Goal: Information Seeking & Learning: Check status

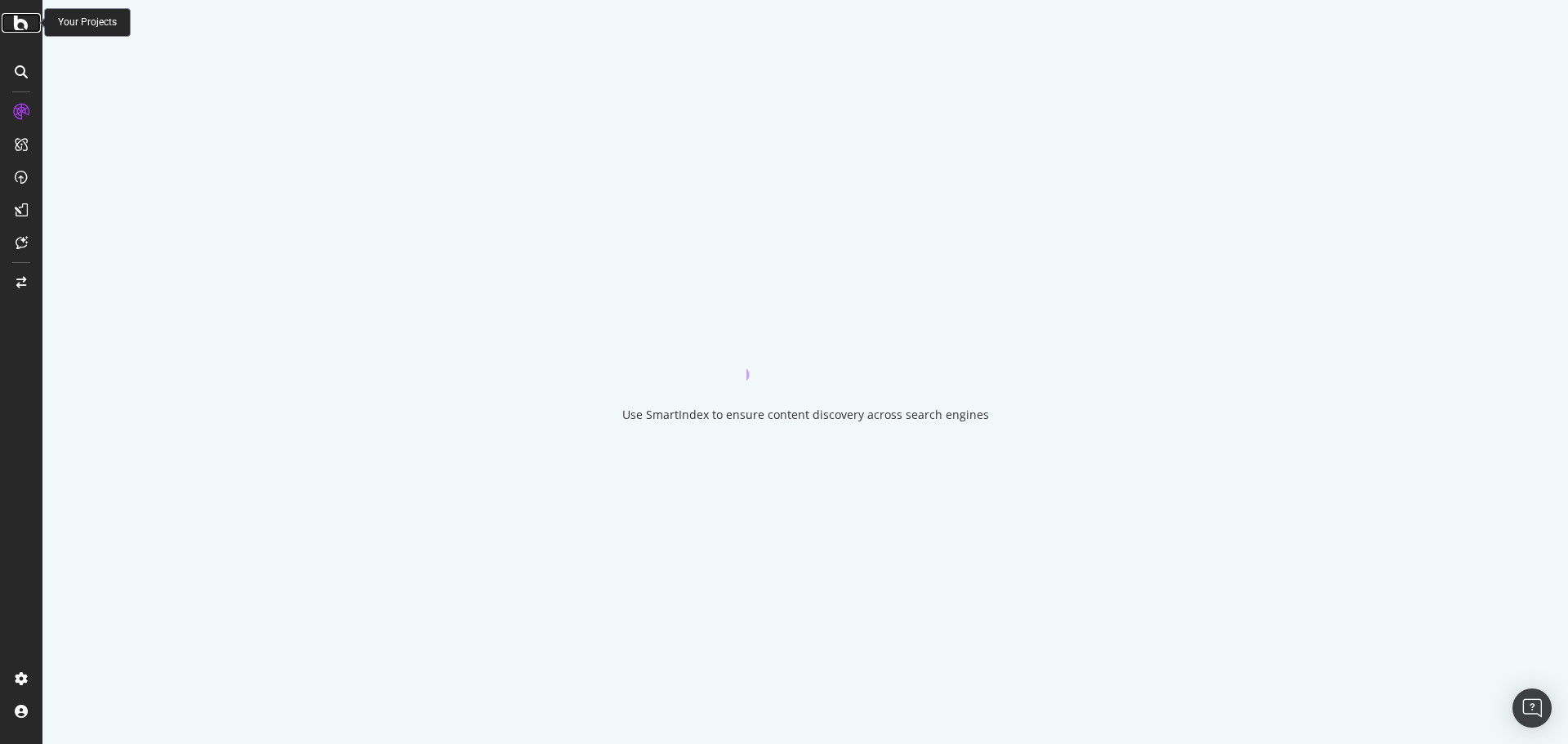
click at [13, 25] on div at bounding box center [21, 22] width 39 height 19
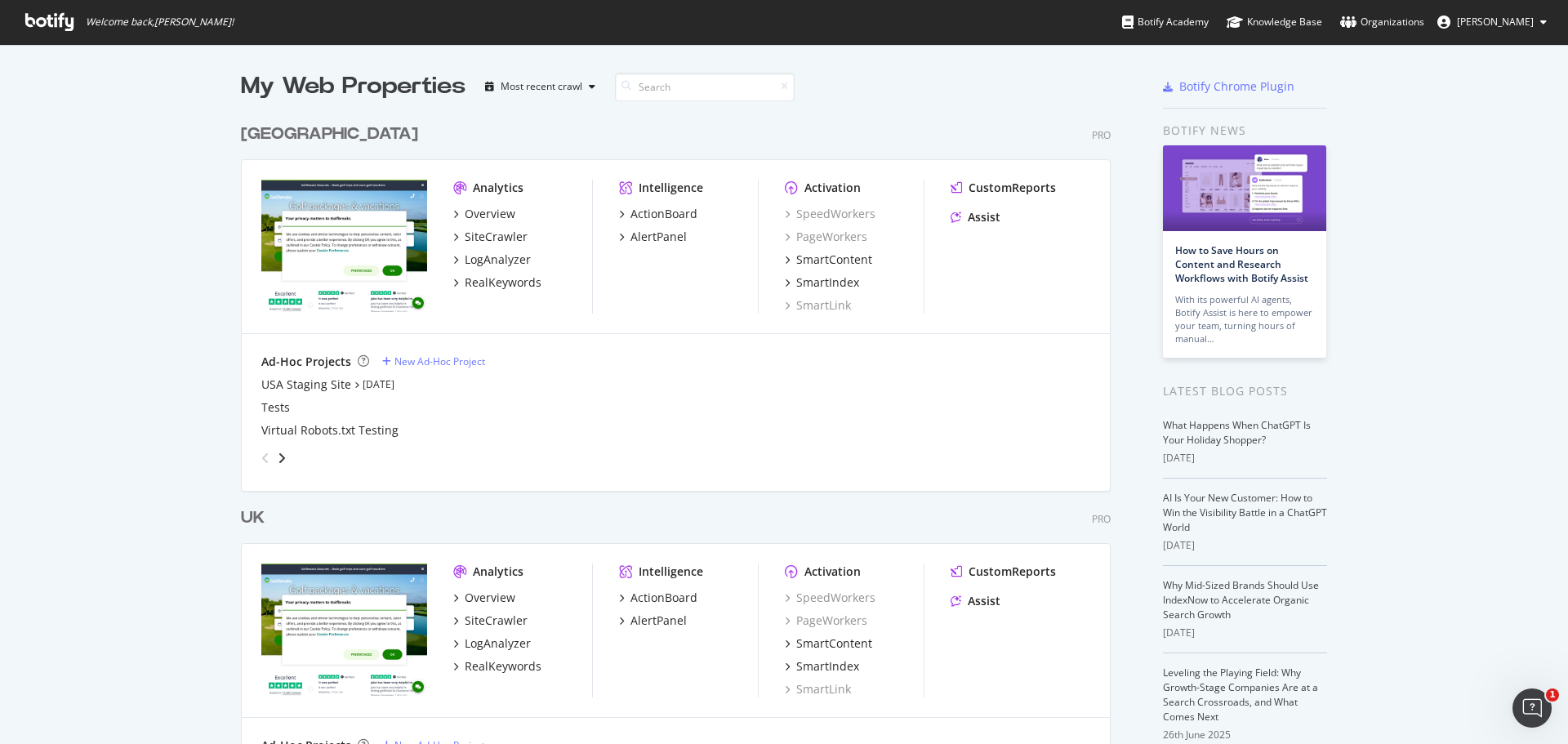
scroll to position [731, 1543]
click at [241, 516] on div "UK" at bounding box center [253, 518] width 24 height 24
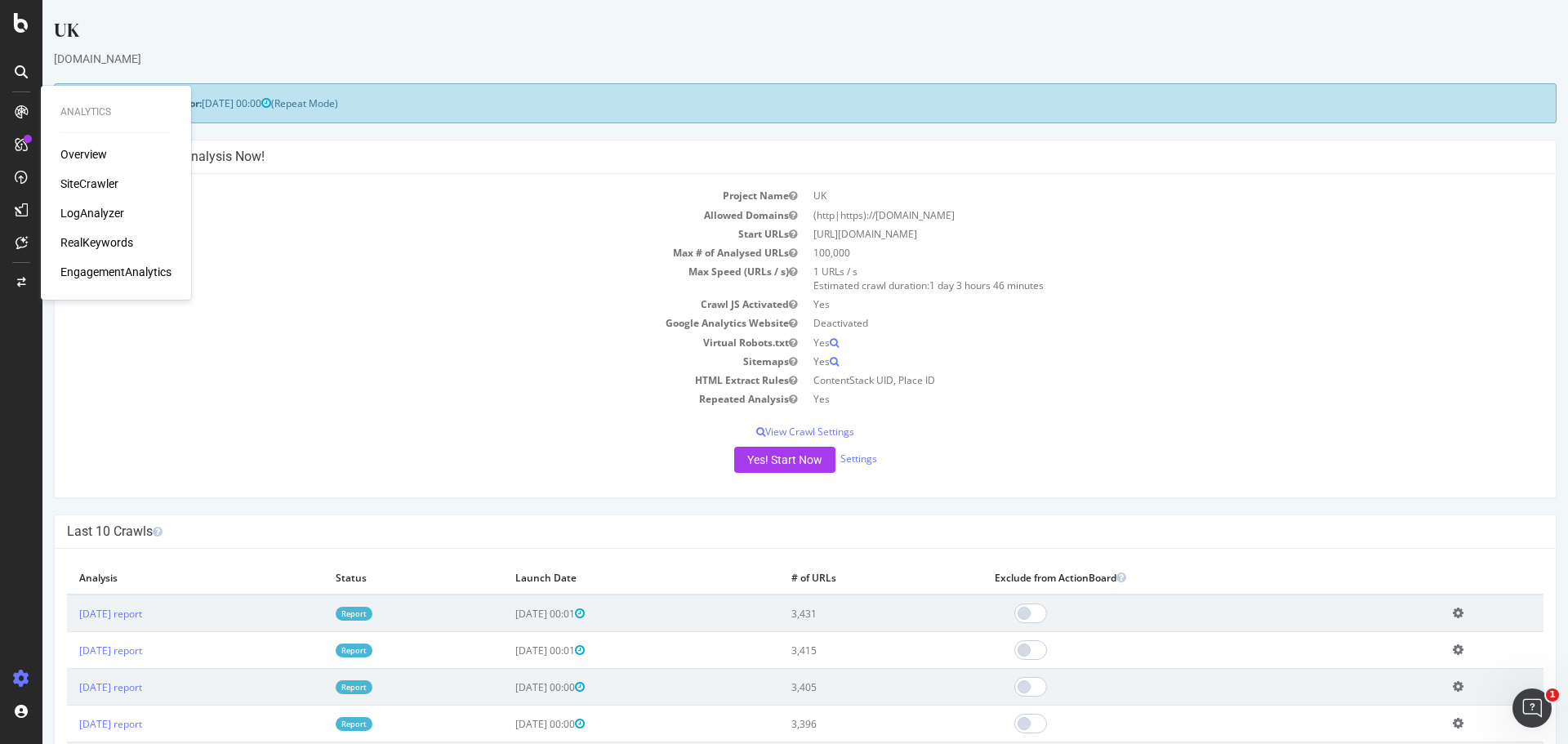
click at [89, 179] on div "SiteCrawler" at bounding box center [89, 183] width 58 height 16
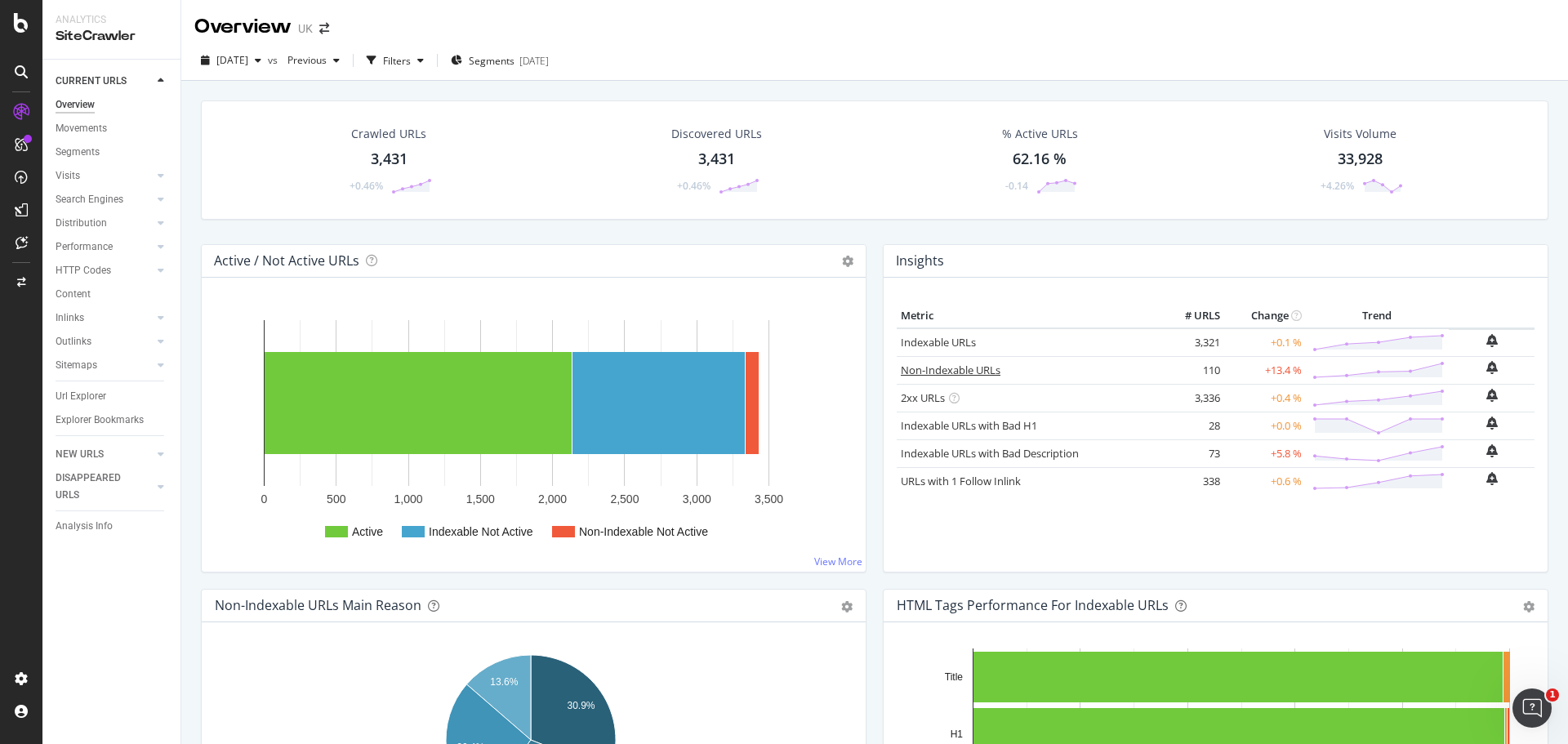
click at [971, 369] on link "Non-Indexable URLs" at bounding box center [951, 369] width 100 height 14
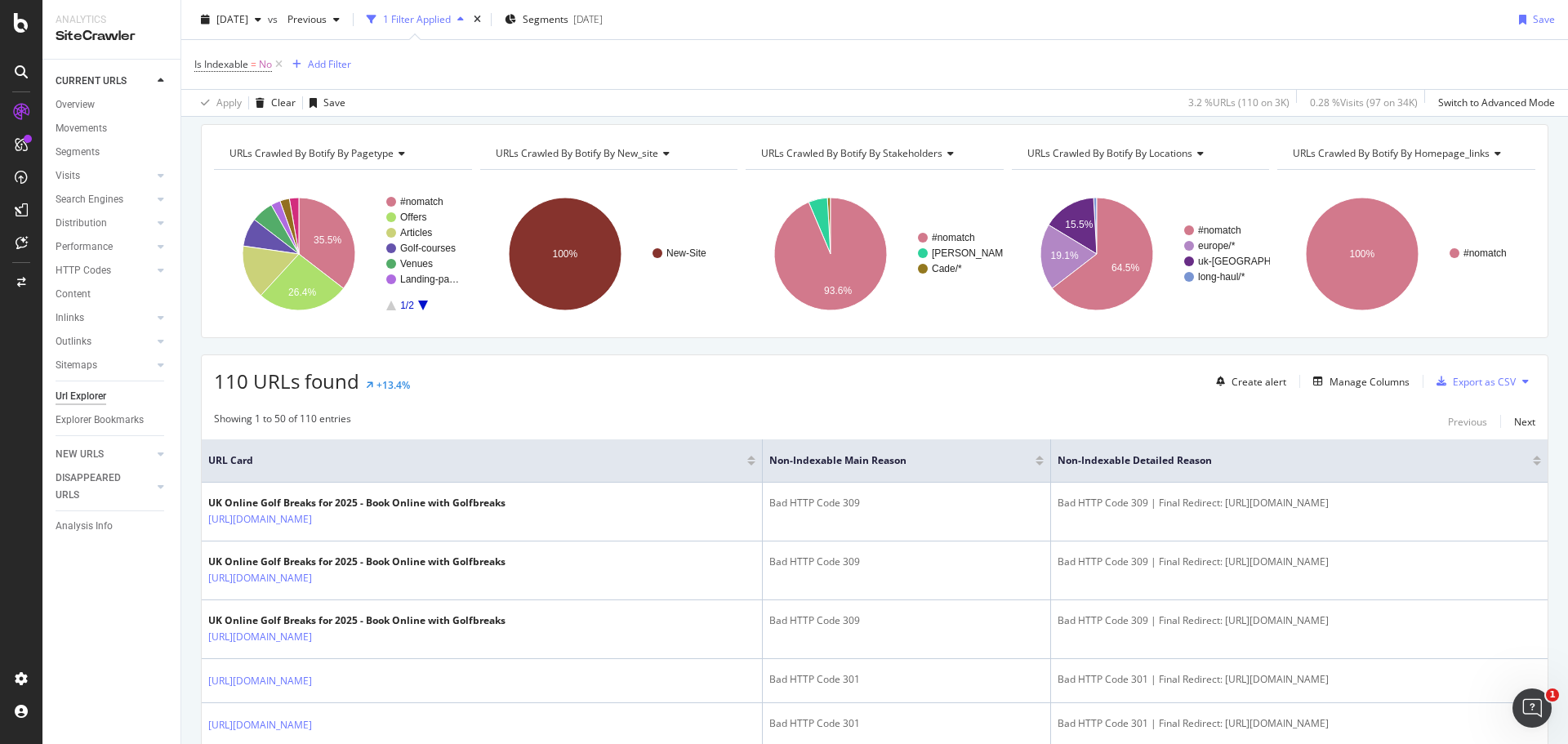
scroll to position [82, 0]
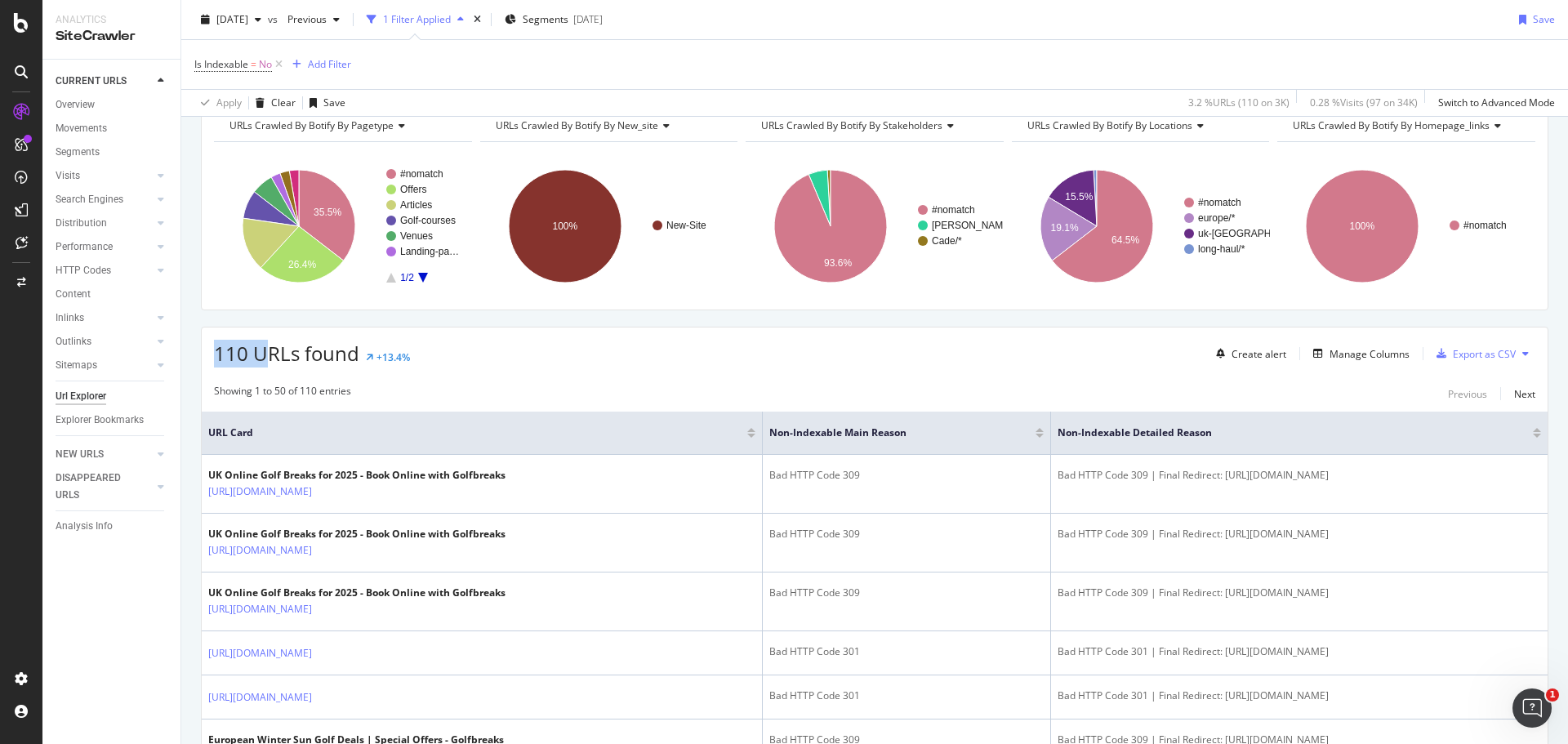
drag, startPoint x: 213, startPoint y: 353, endPoint x: 267, endPoint y: 350, distance: 54.1
click at [267, 350] on div "110 URLs found +13.4% Create alert Manage Columns Export as CSV" at bounding box center [875, 347] width 1346 height 40
click at [285, 350] on span "110 URLs found" at bounding box center [287, 353] width 145 height 27
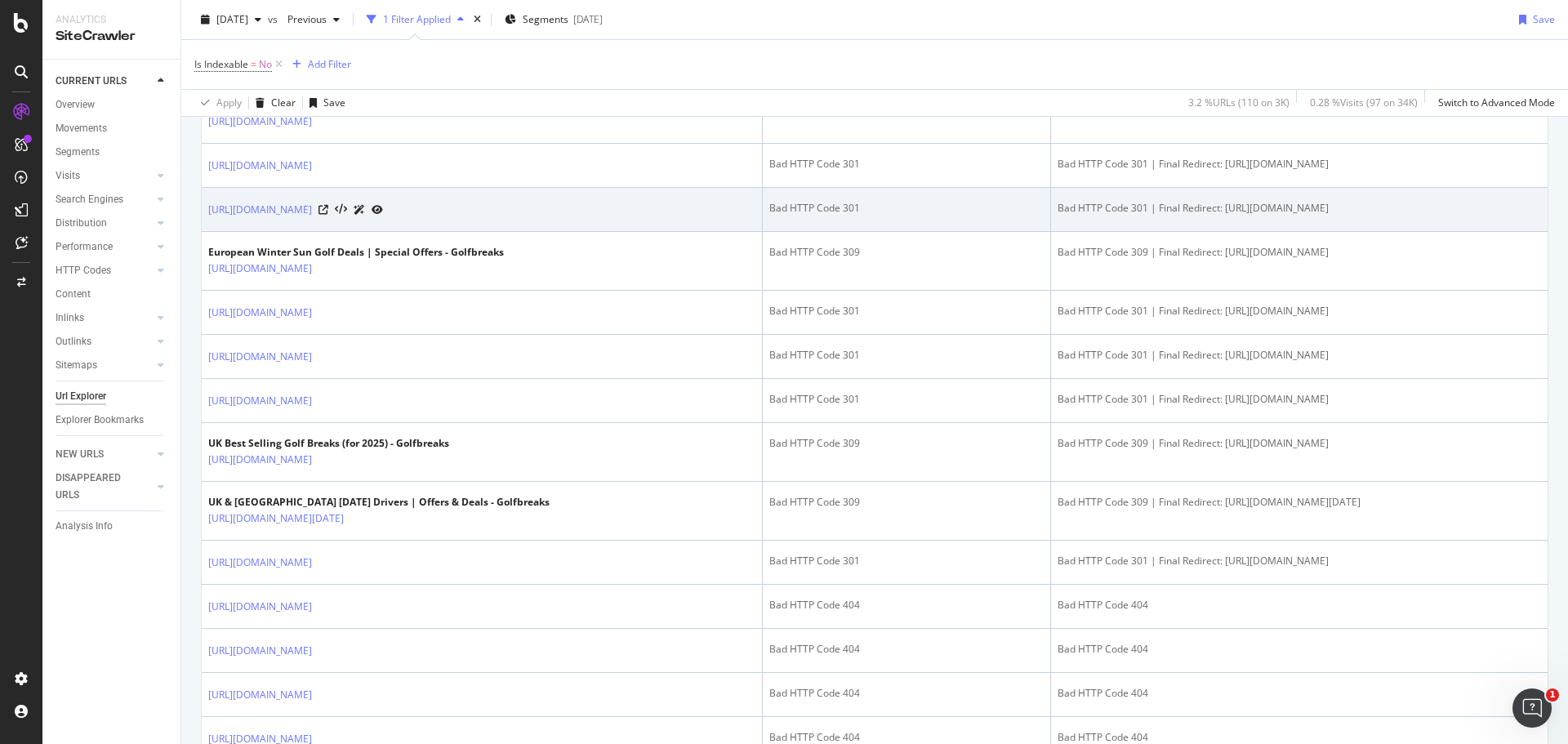
scroll to position [572, 0]
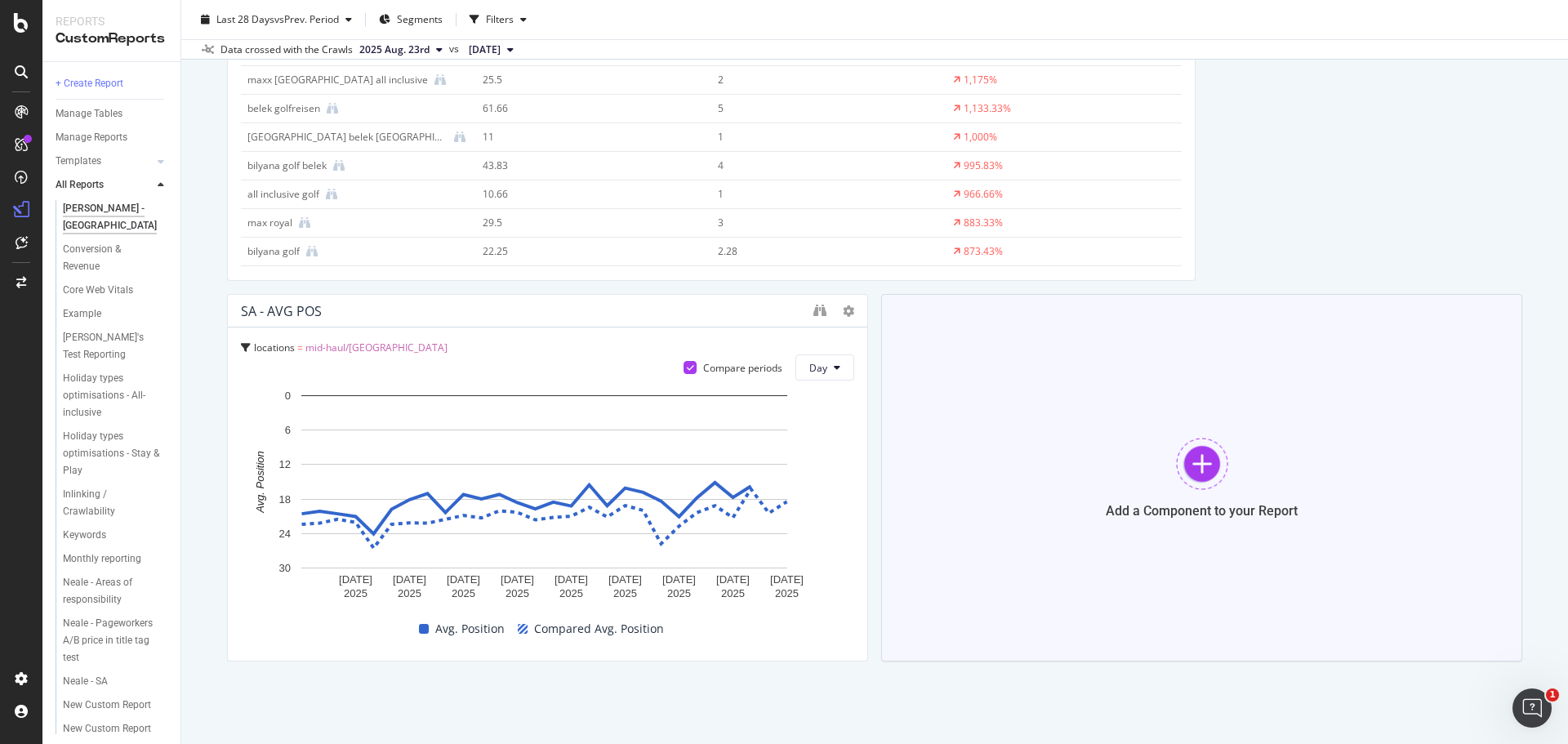
scroll to position [2573, 0]
